Goal: Find specific page/section: Find specific page/section

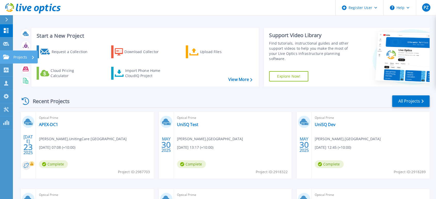
click at [19, 56] on p "Projects" at bounding box center [20, 57] width 14 height 13
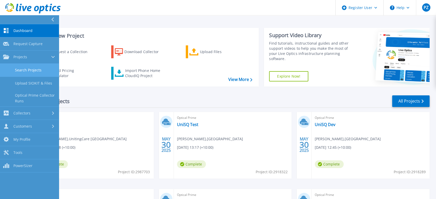
click at [25, 66] on link "Search Projects" at bounding box center [29, 70] width 59 height 13
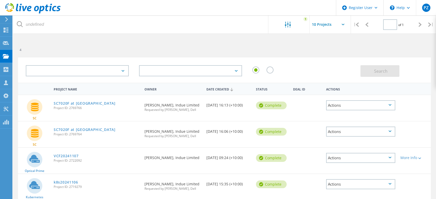
type input "1"
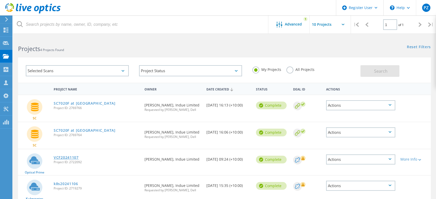
click at [65, 156] on link "VCF20241107" at bounding box center [66, 158] width 25 height 4
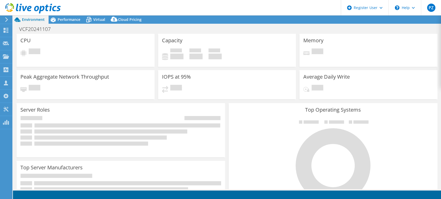
select select "Australia"
select select "USD"
